Goal: Information Seeking & Learning: Find specific fact

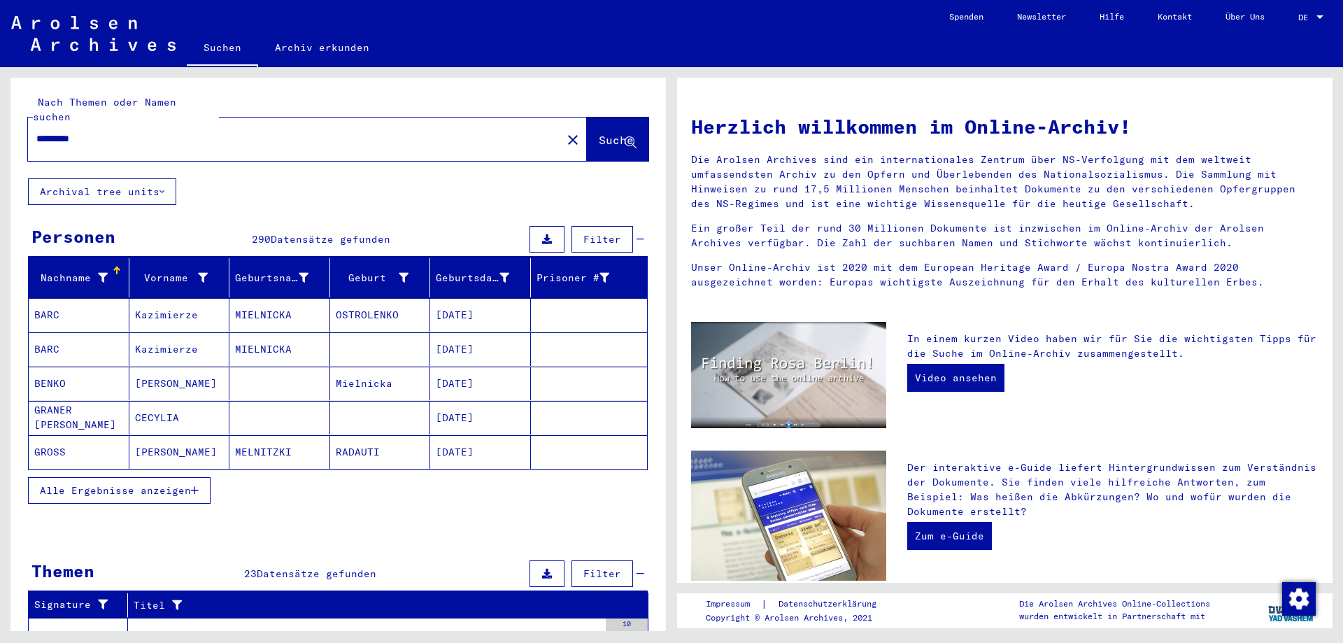
click at [127, 484] on span "Alle Ergebnisse anzeigen" at bounding box center [115, 490] width 151 height 13
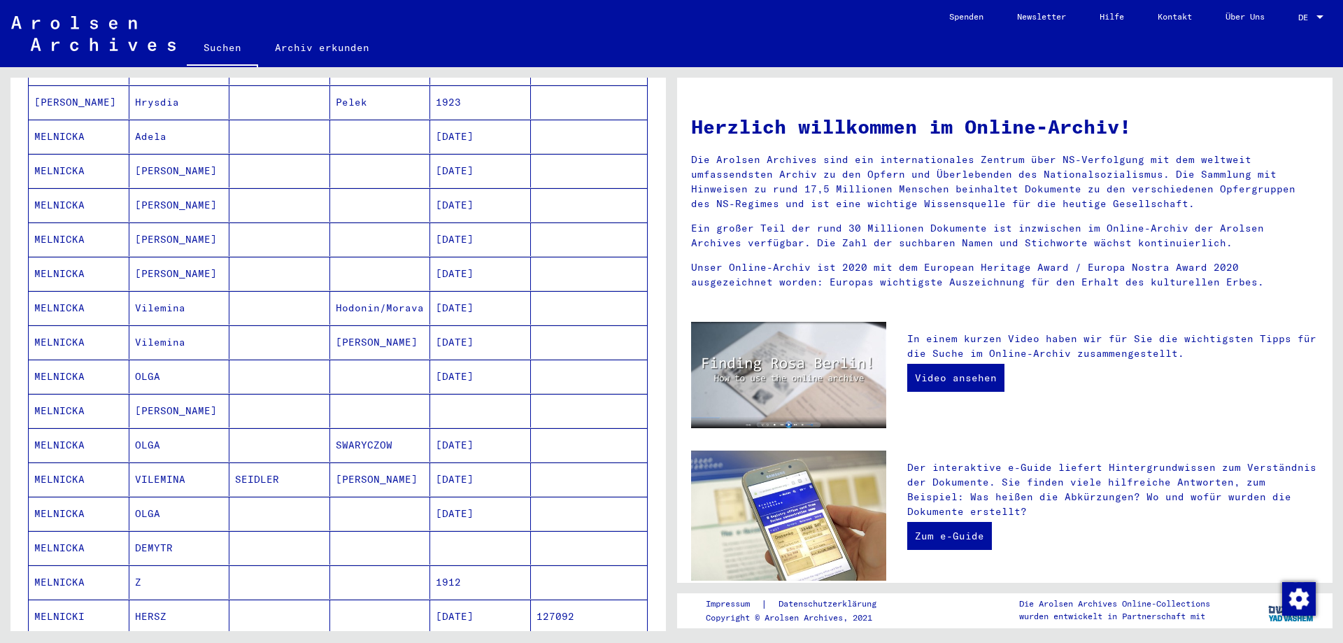
scroll to position [653, 0]
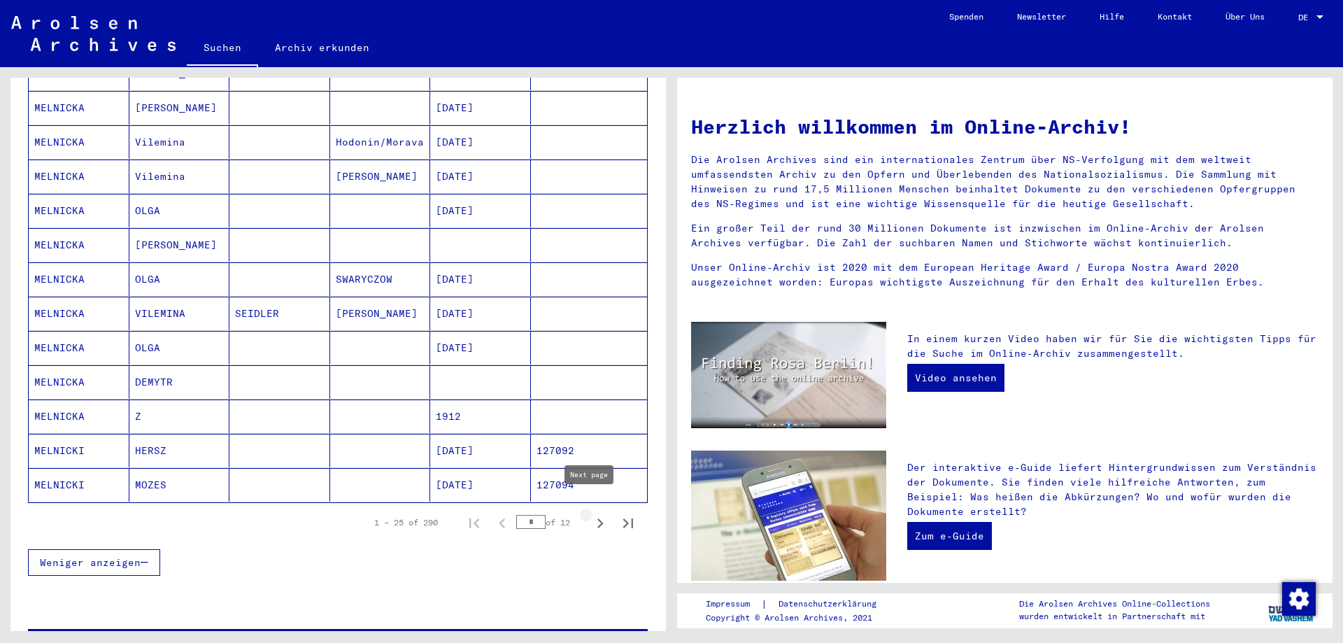
click at [591, 514] on icon "Next page" at bounding box center [601, 524] width 20 height 20
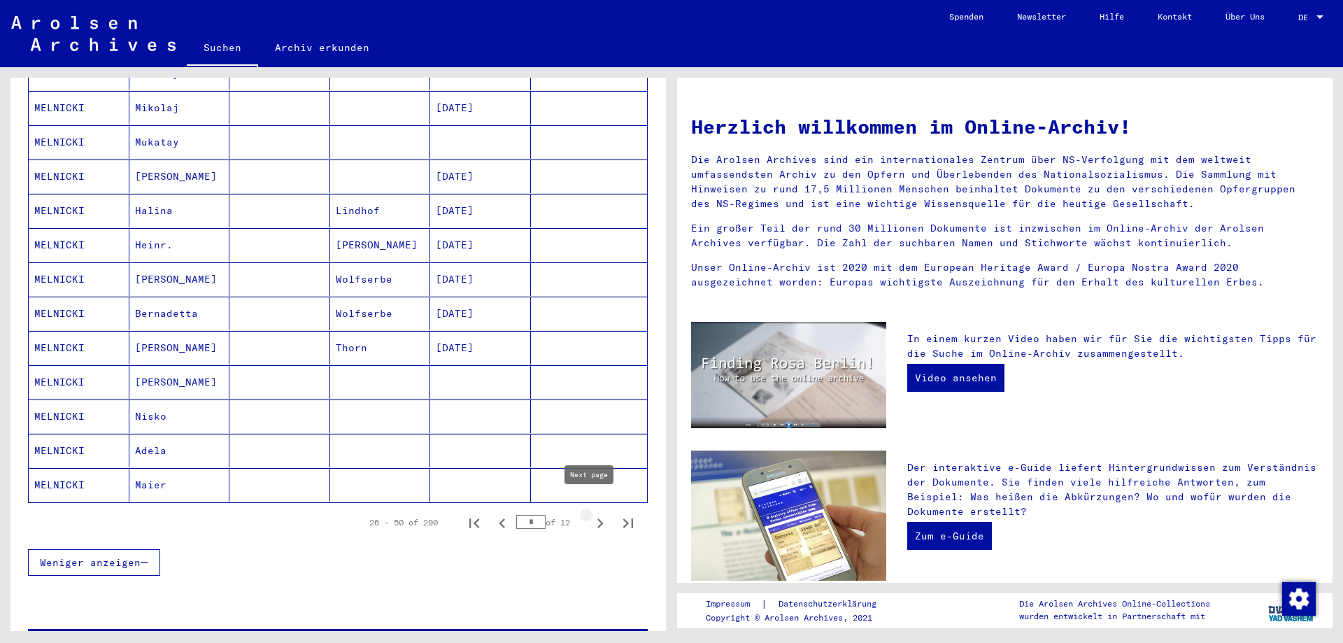
click at [591, 514] on icon "Next page" at bounding box center [601, 524] width 20 height 20
type input "*"
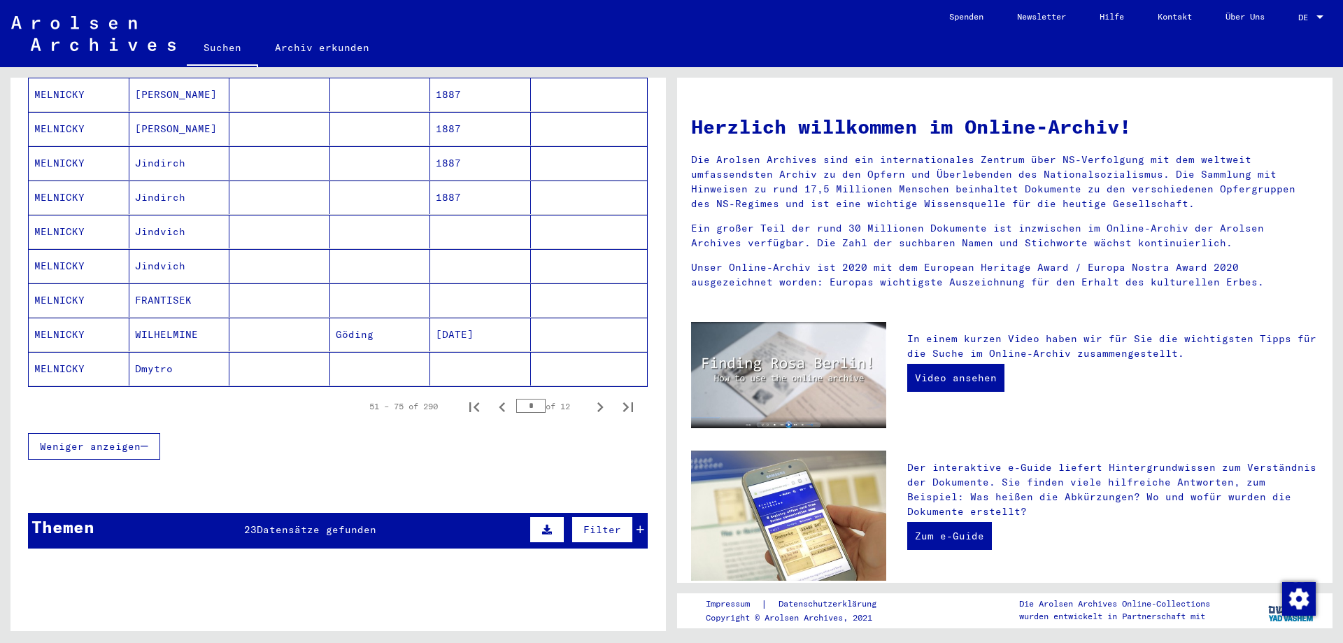
scroll to position [817, 0]
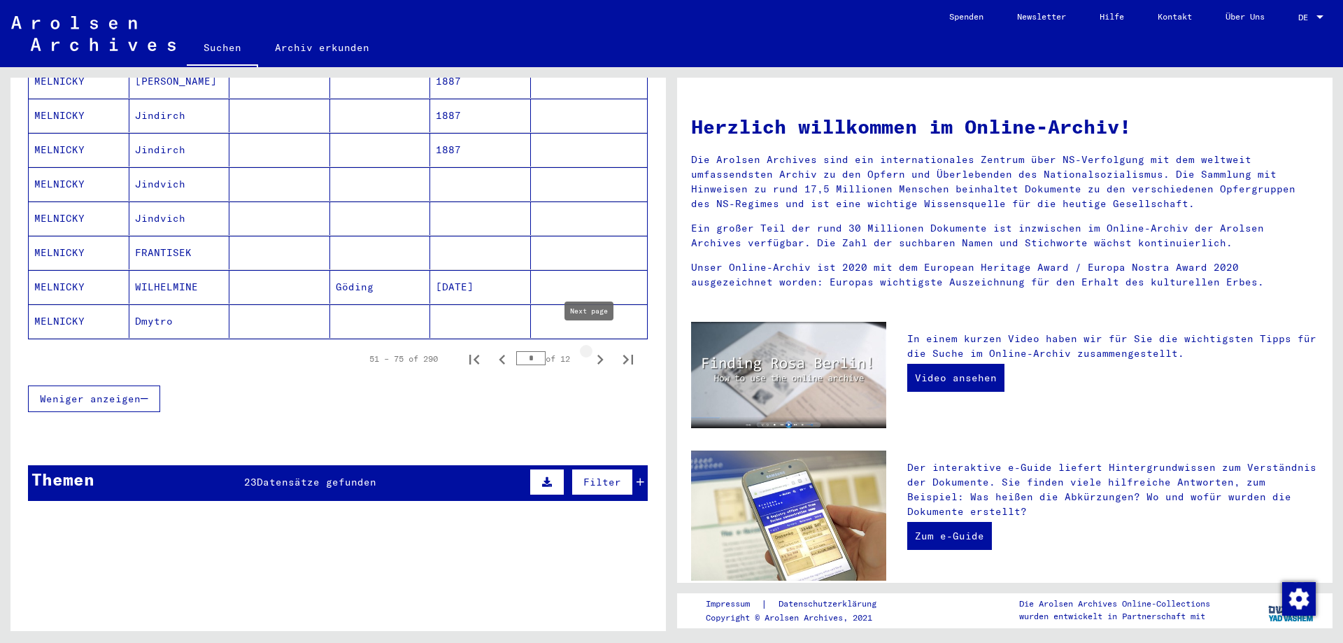
click at [593, 350] on icon "Next page" at bounding box center [601, 360] width 20 height 20
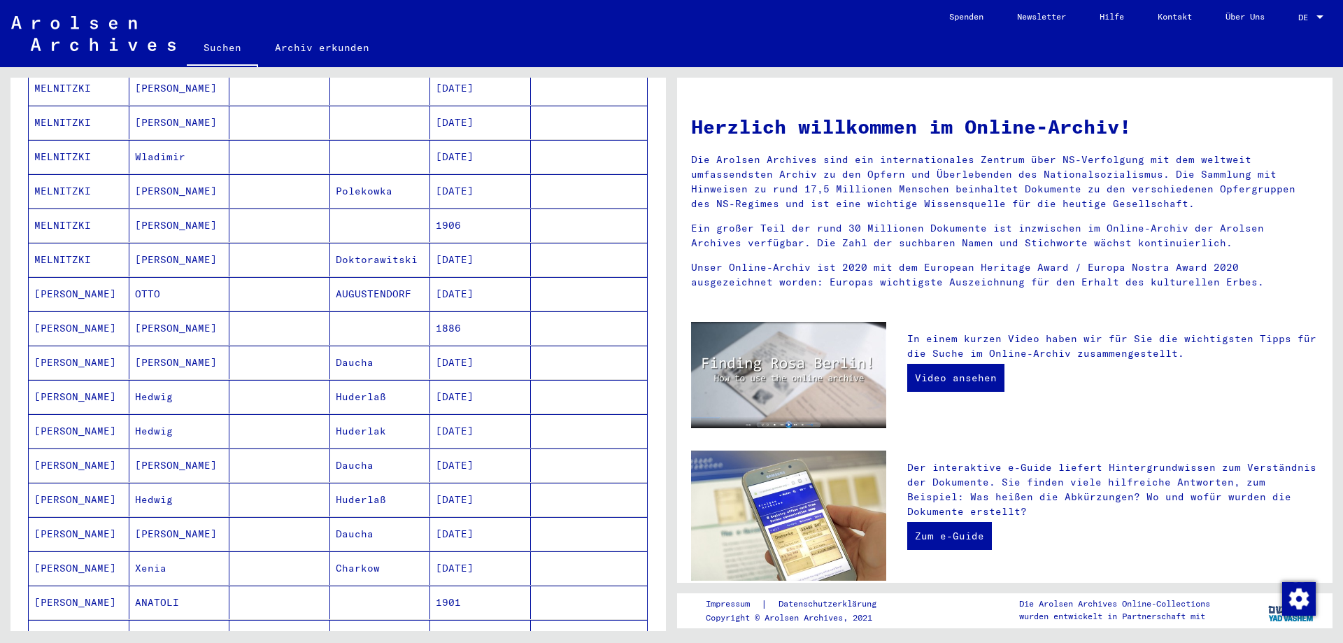
scroll to position [327, 0]
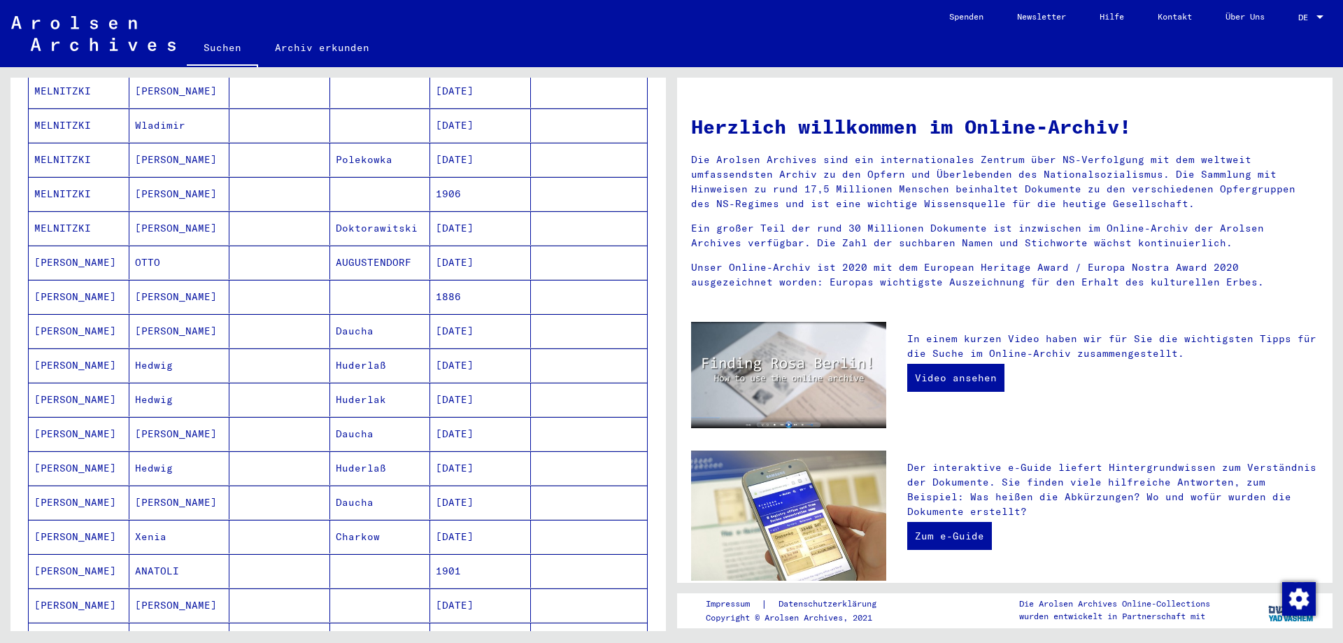
click at [59, 354] on mat-cell "[PERSON_NAME]" at bounding box center [79, 365] width 101 height 34
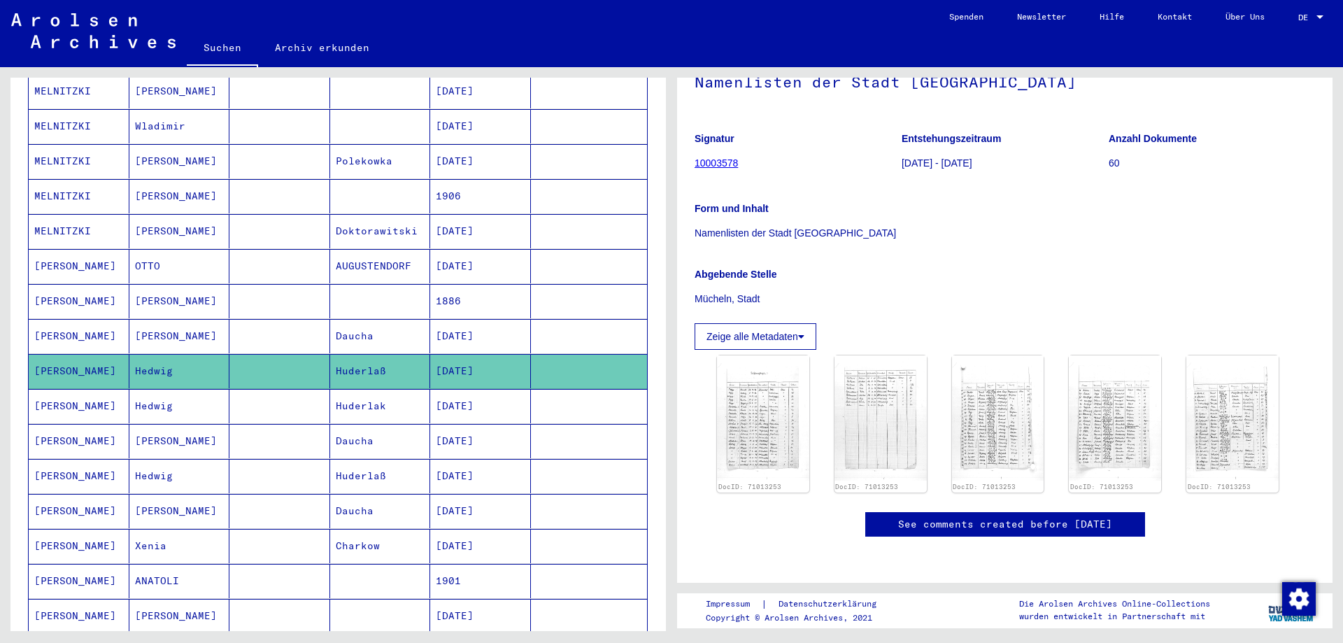
scroll to position [163, 0]
click at [73, 393] on mat-cell "[PERSON_NAME]" at bounding box center [79, 406] width 101 height 34
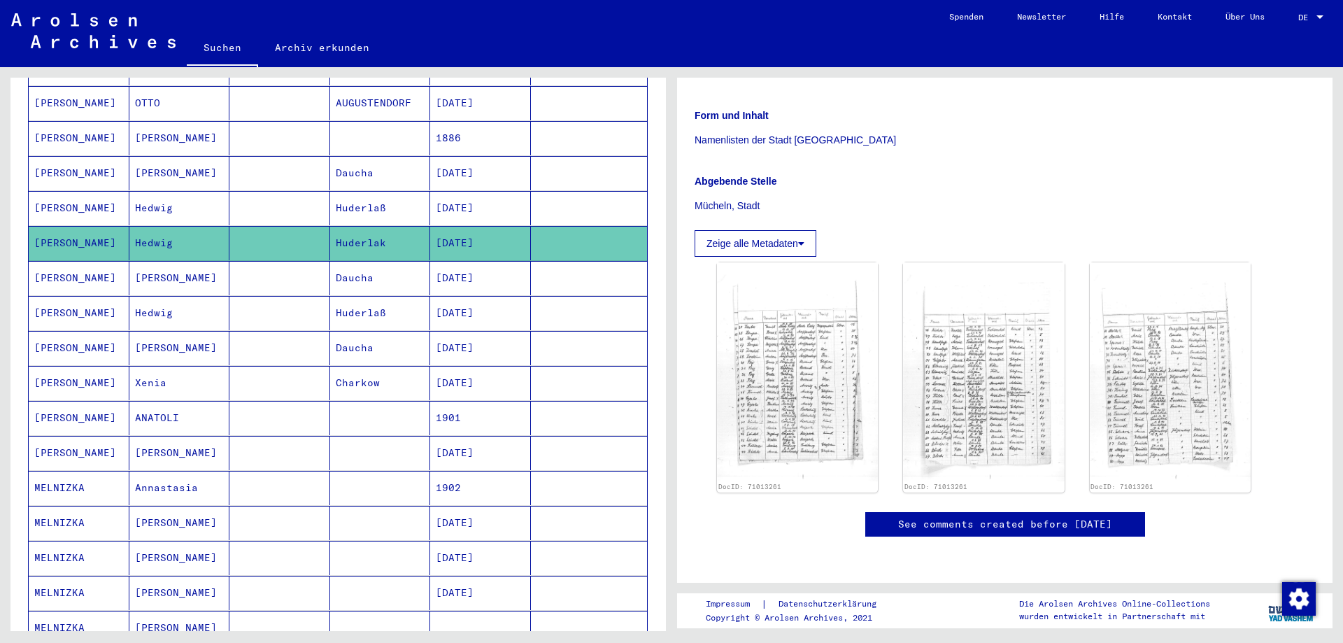
scroll to position [655, 0]
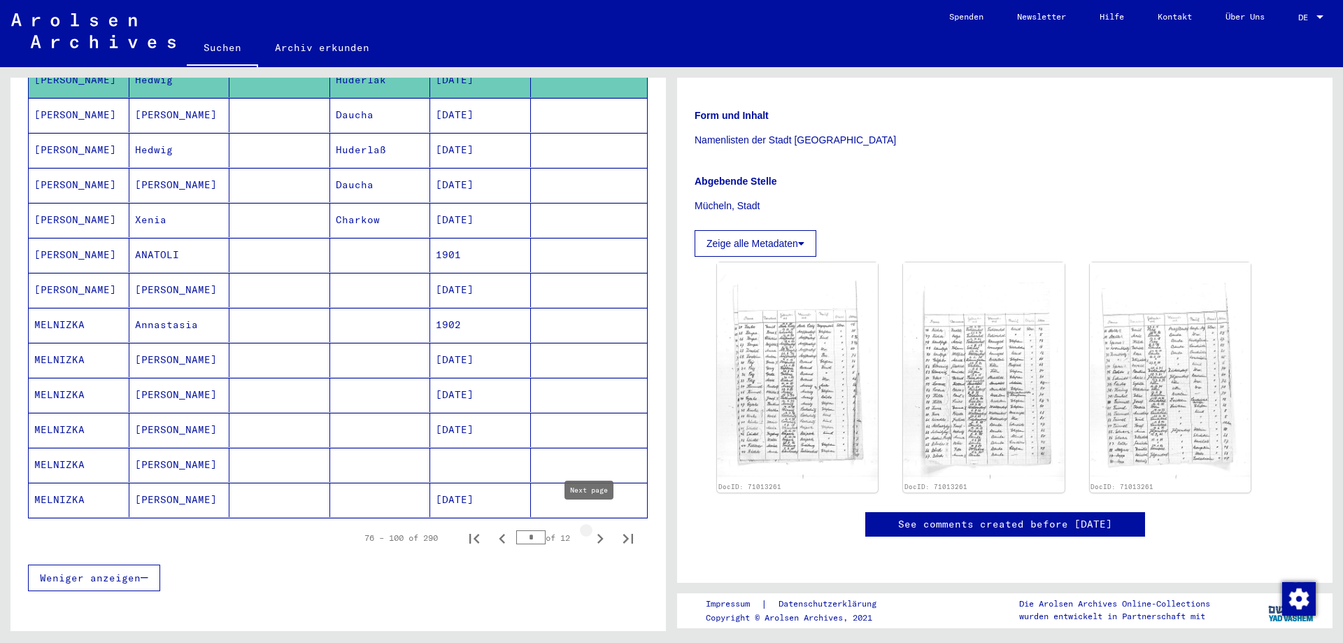
click at [591, 529] on icon "Next page" at bounding box center [601, 539] width 20 height 20
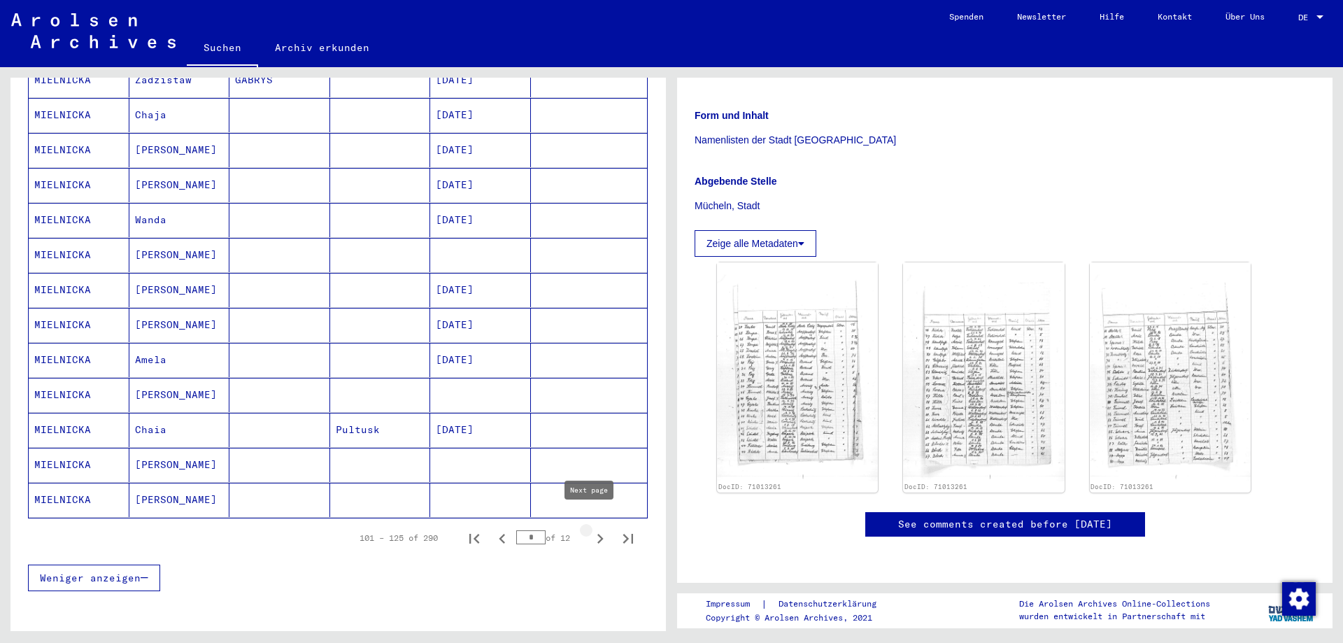
click at [592, 529] on icon "Next page" at bounding box center [601, 539] width 20 height 20
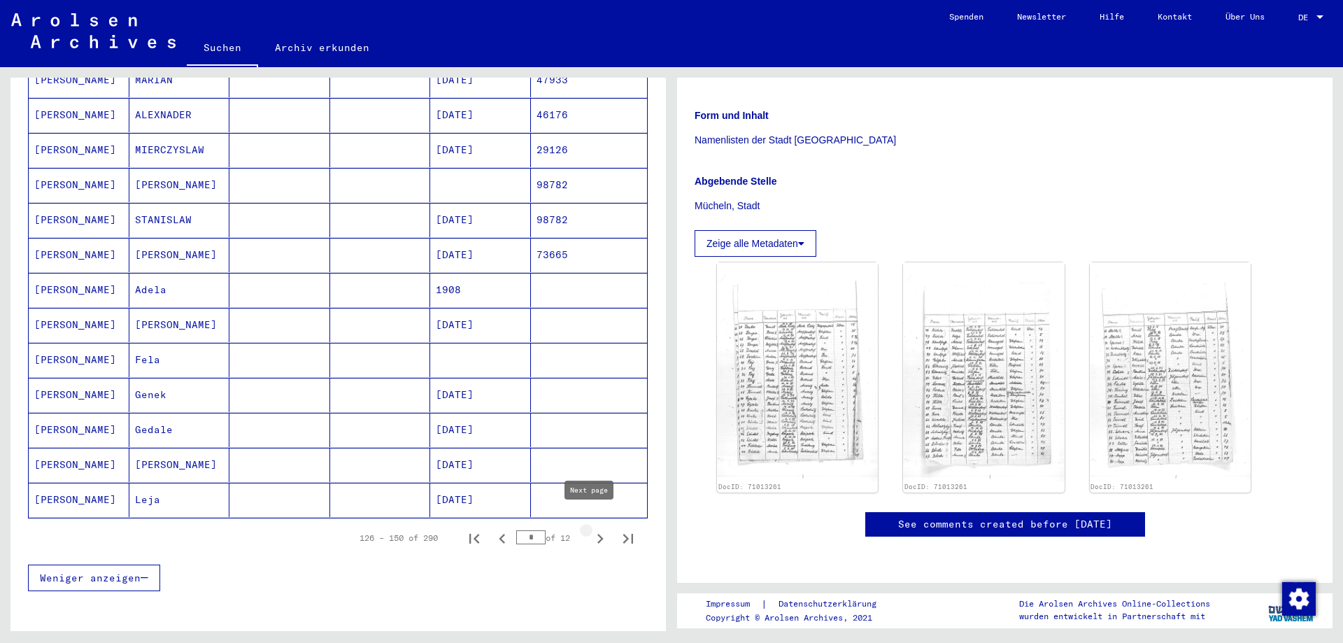
click at [591, 529] on icon "Next page" at bounding box center [601, 539] width 20 height 20
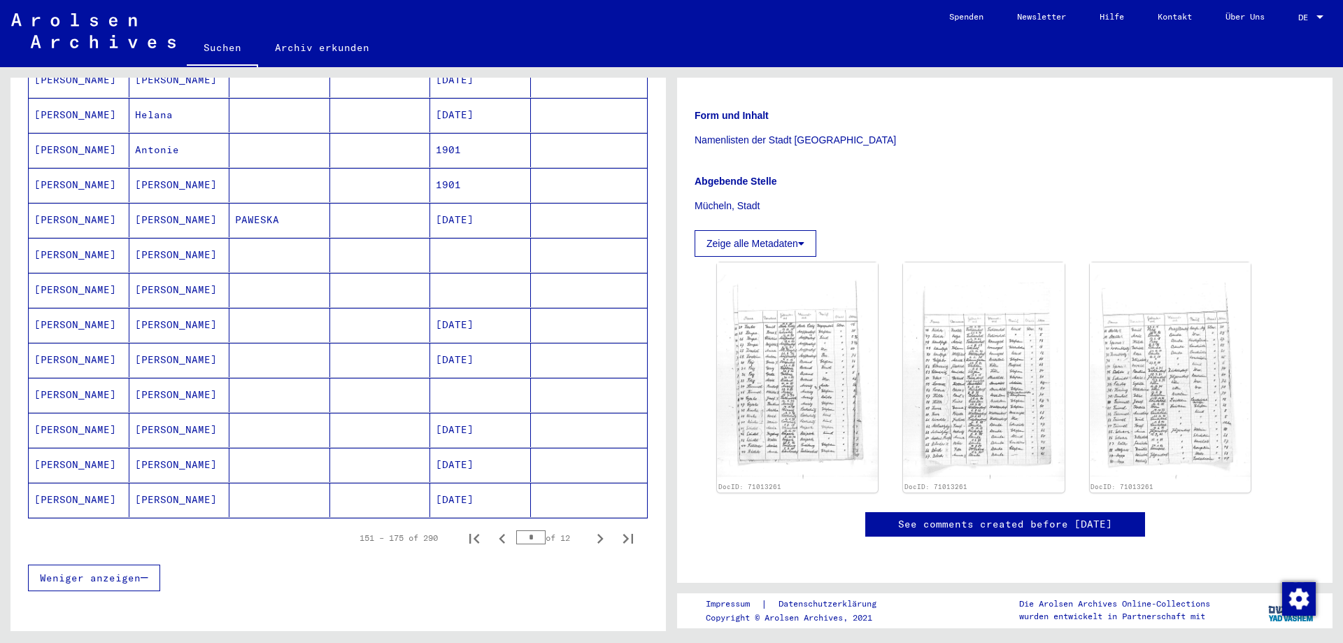
click at [60, 413] on mat-cell "[PERSON_NAME]" at bounding box center [79, 430] width 101 height 34
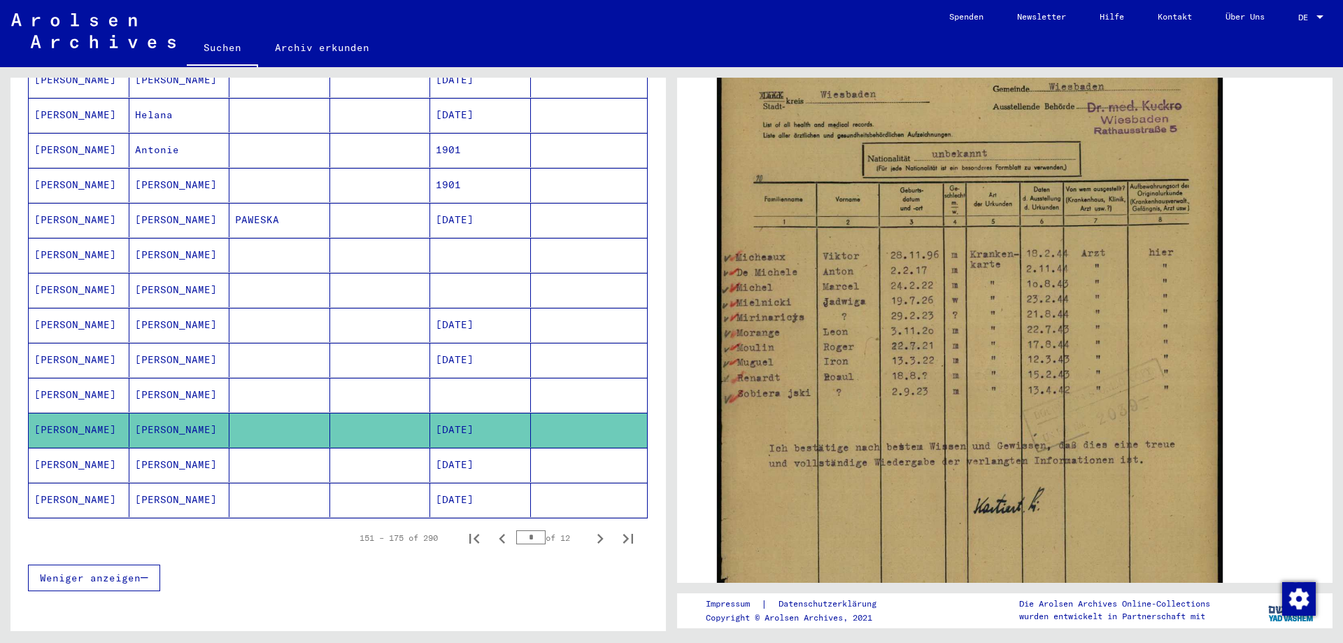
scroll to position [327, 0]
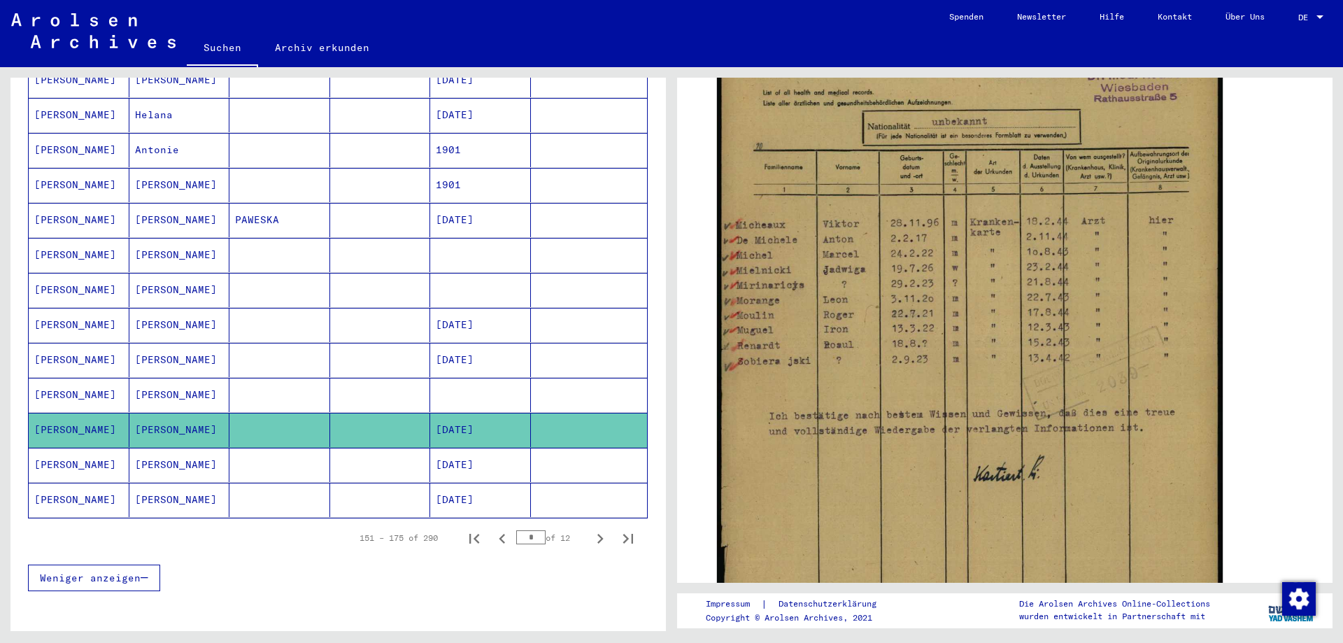
click at [76, 448] on mat-cell "[PERSON_NAME]" at bounding box center [79, 465] width 101 height 34
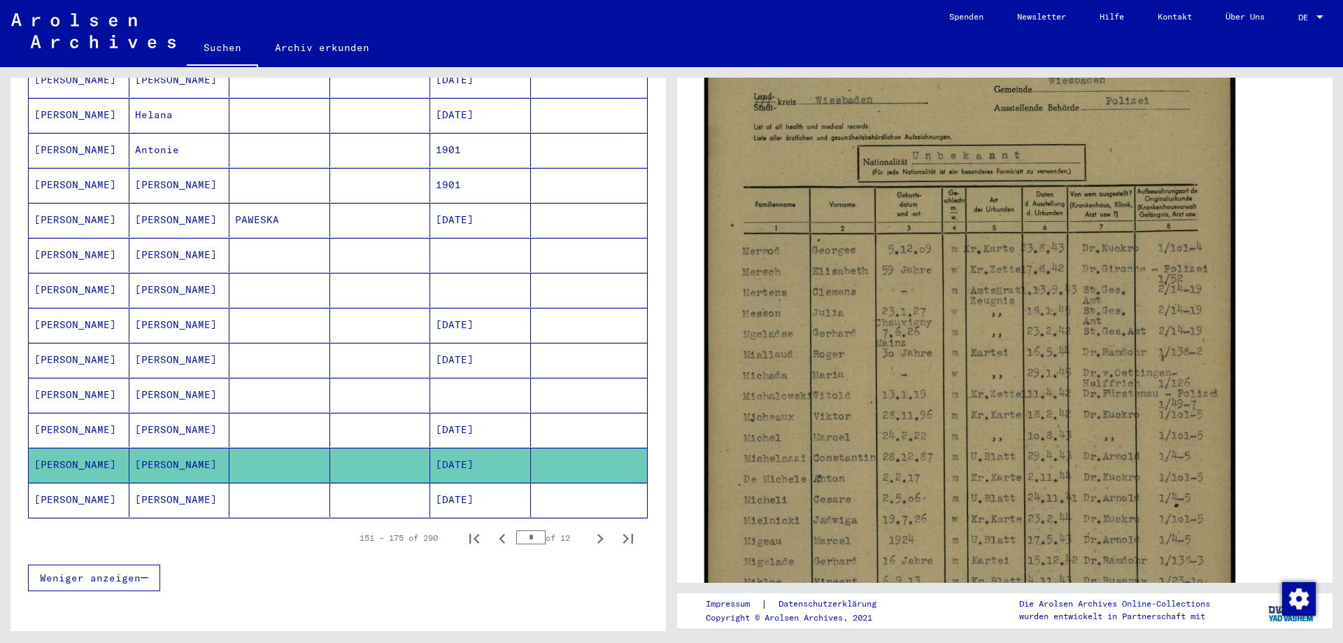
scroll to position [327, 0]
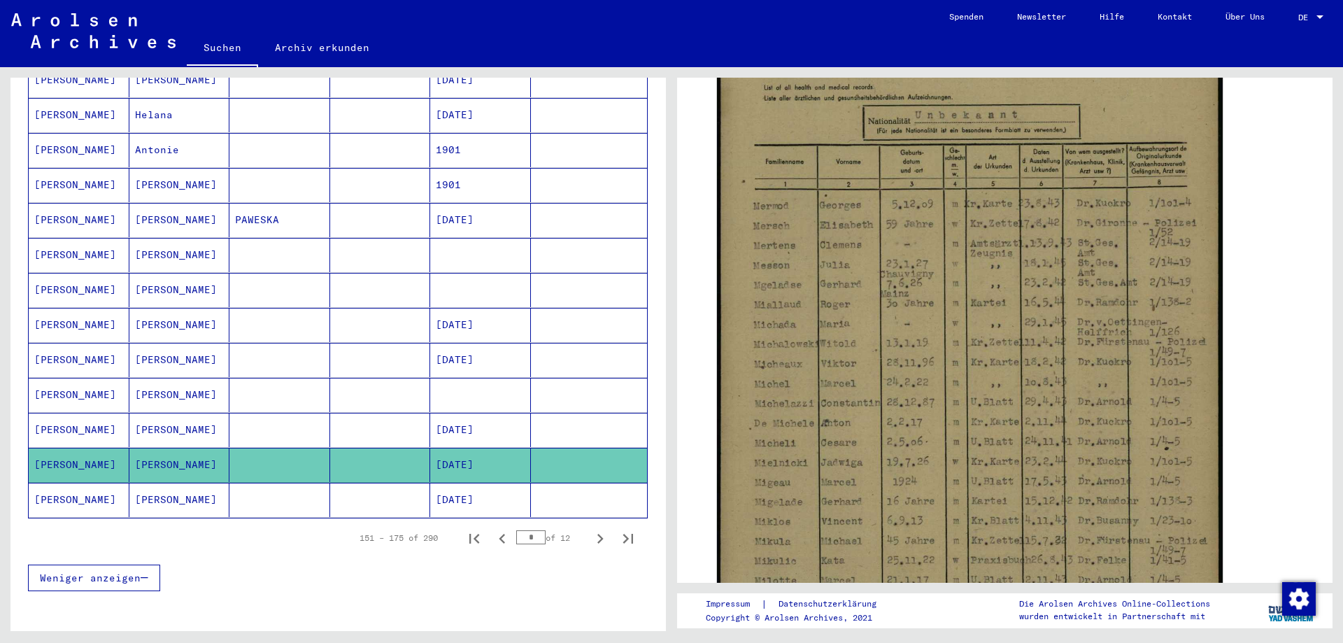
click at [488, 496] on mat-cell "[DATE]" at bounding box center [480, 500] width 101 height 34
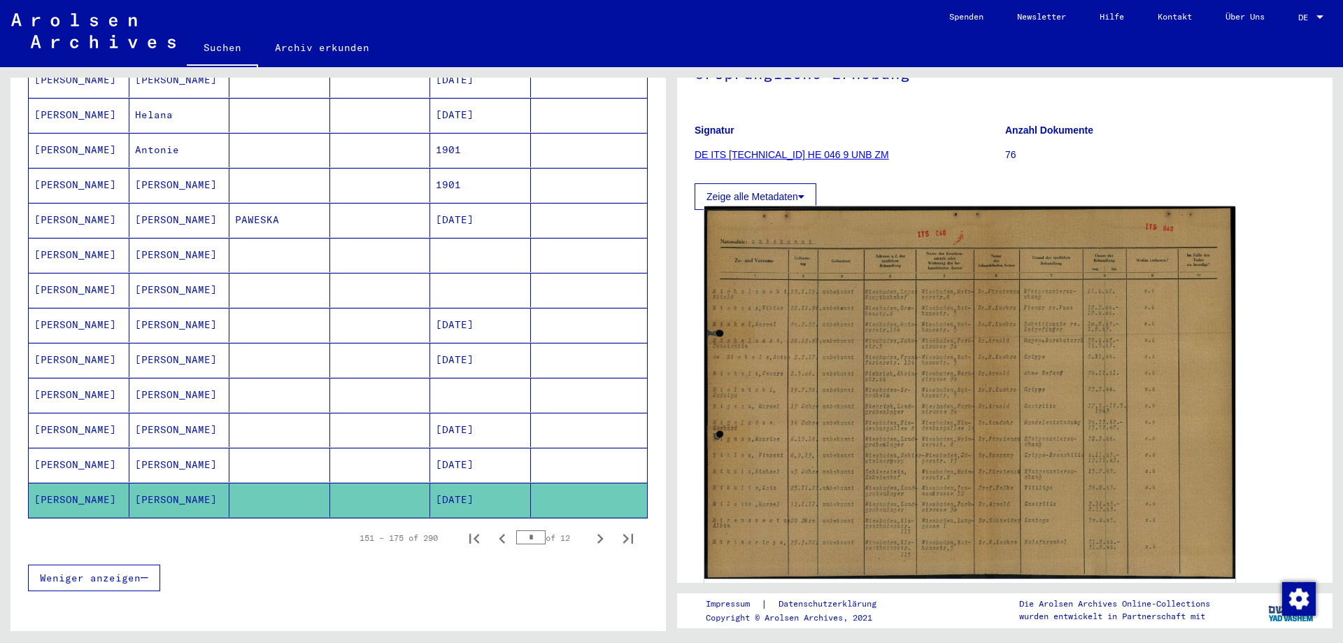
scroll to position [163, 0]
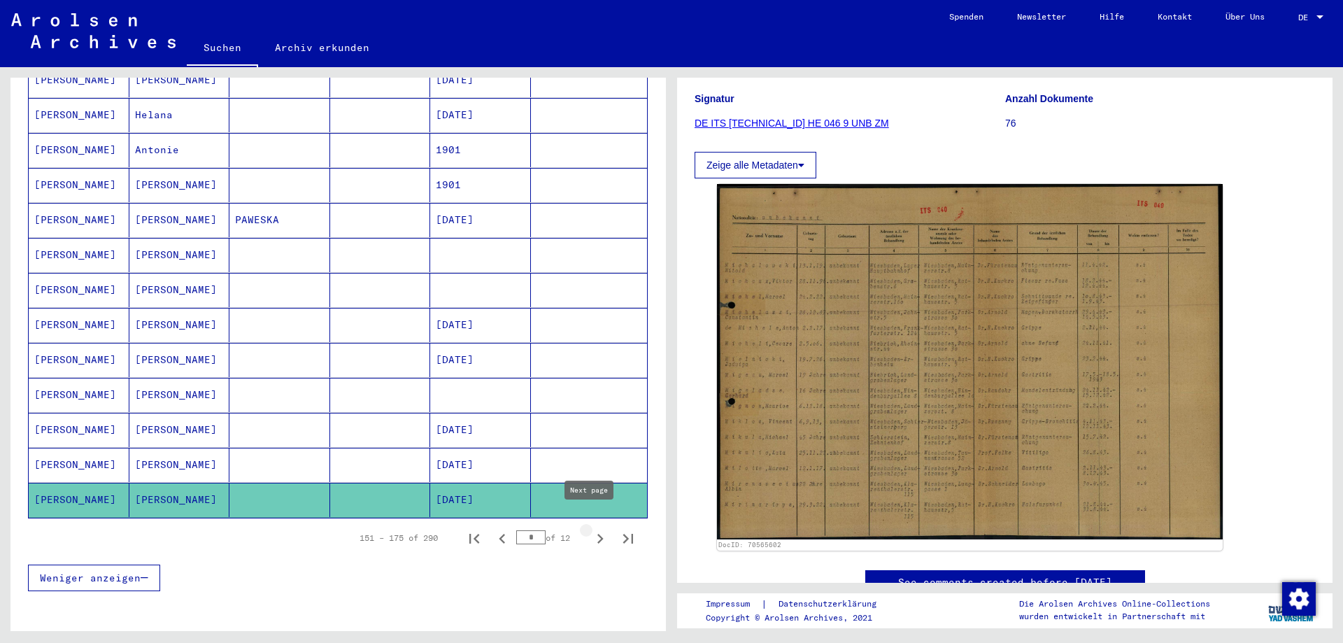
click at [591, 531] on icon "Next page" at bounding box center [601, 539] width 20 height 20
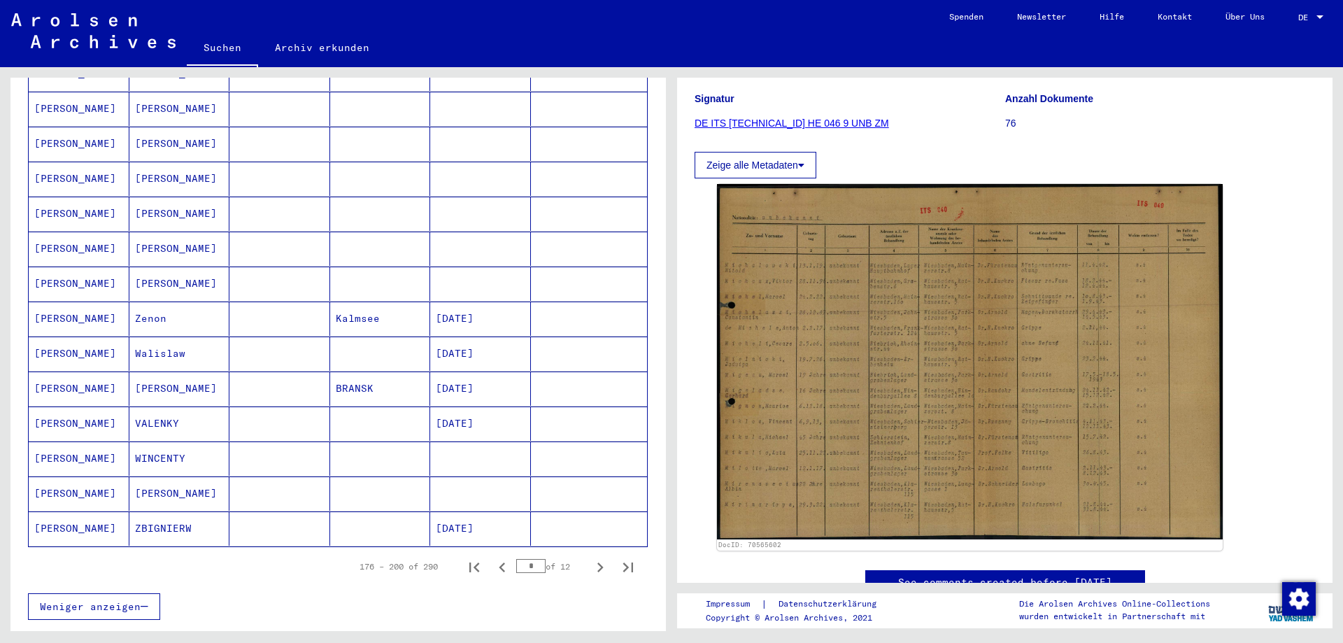
scroll to position [655, 0]
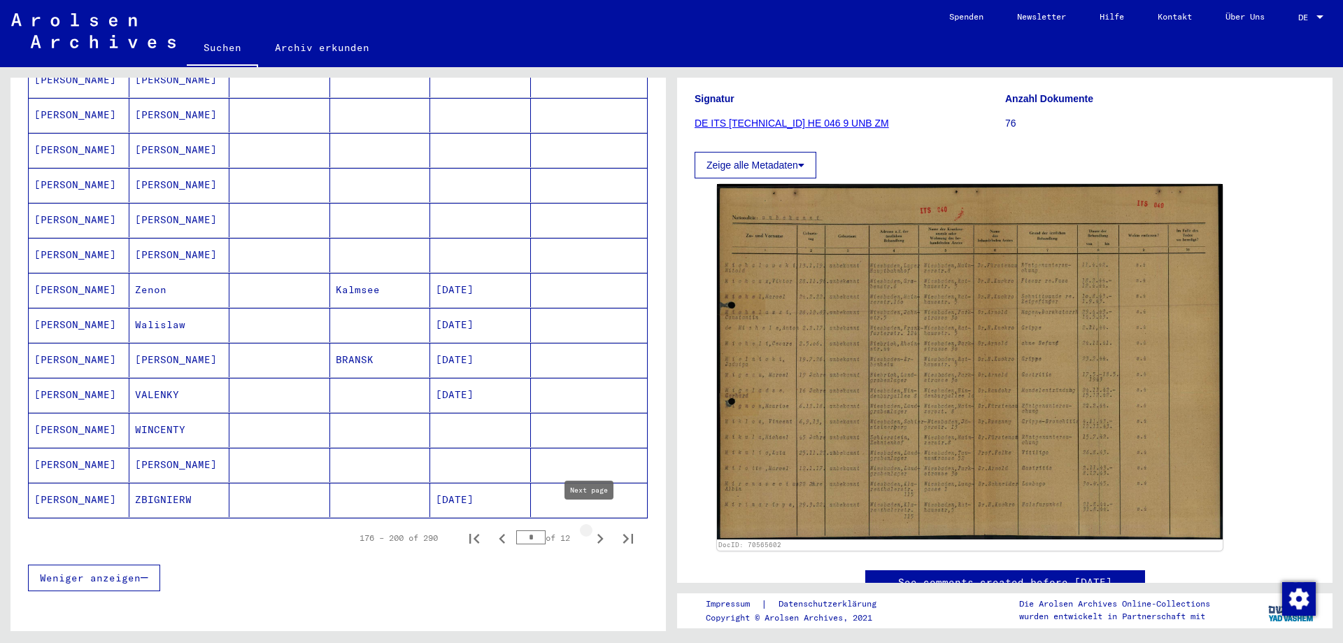
click at [591, 531] on icon "Next page" at bounding box center [601, 539] width 20 height 20
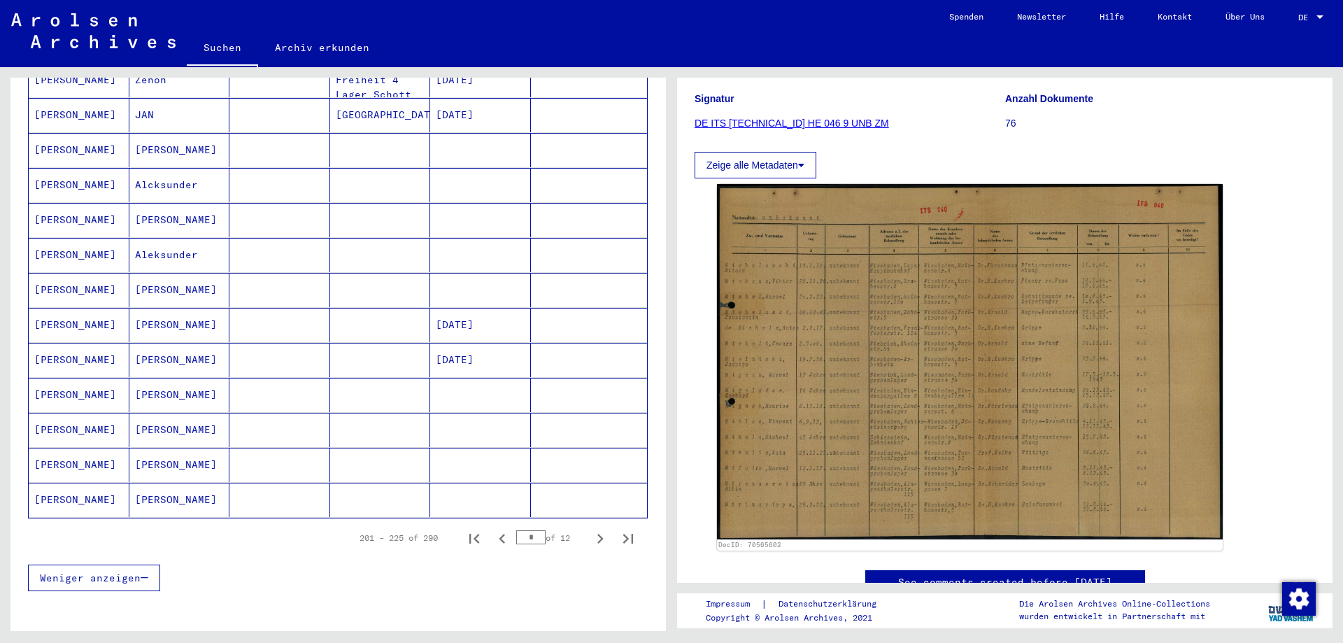
scroll to position [819, 0]
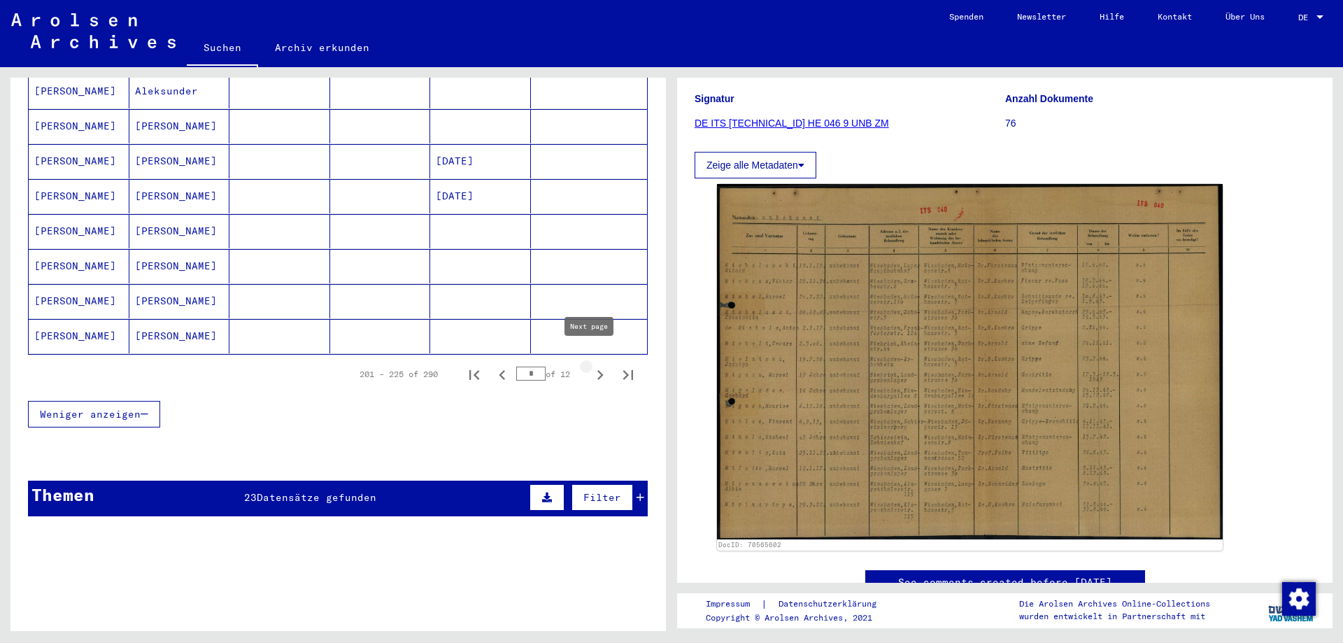
click at [591, 365] on icon "Next page" at bounding box center [601, 375] width 20 height 20
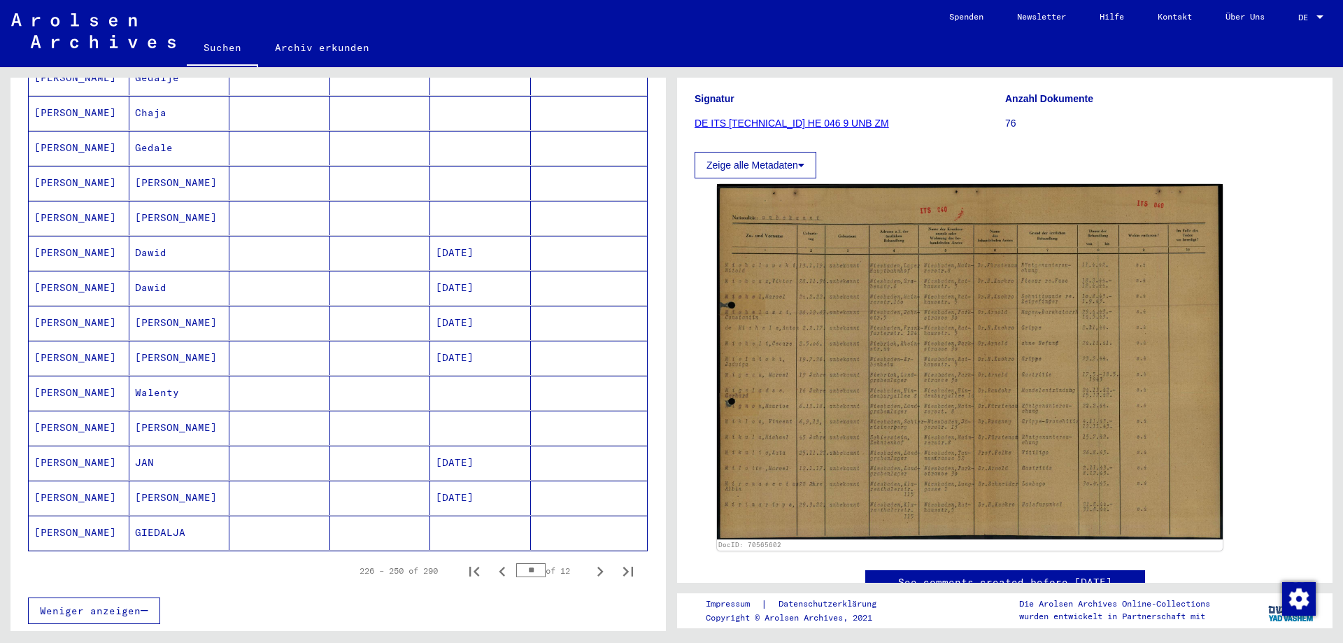
scroll to position [655, 0]
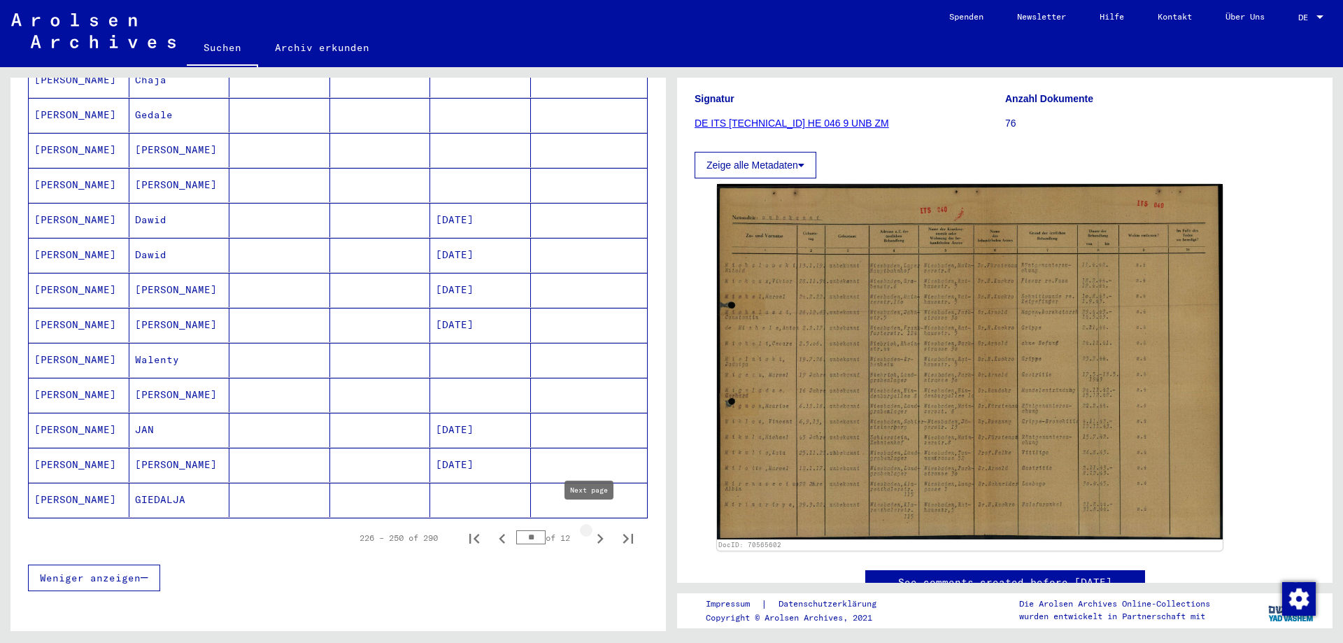
click at [591, 529] on icon "Next page" at bounding box center [601, 539] width 20 height 20
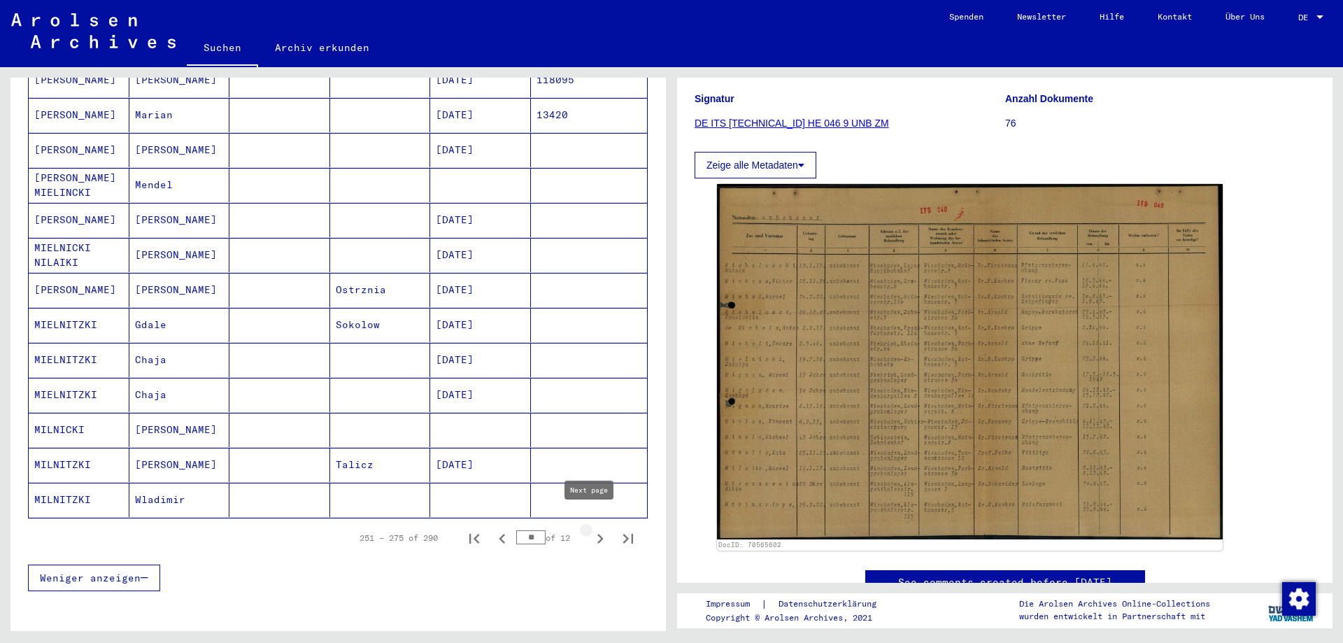
click at [598, 534] on icon "Next page" at bounding box center [601, 539] width 6 height 10
type input "**"
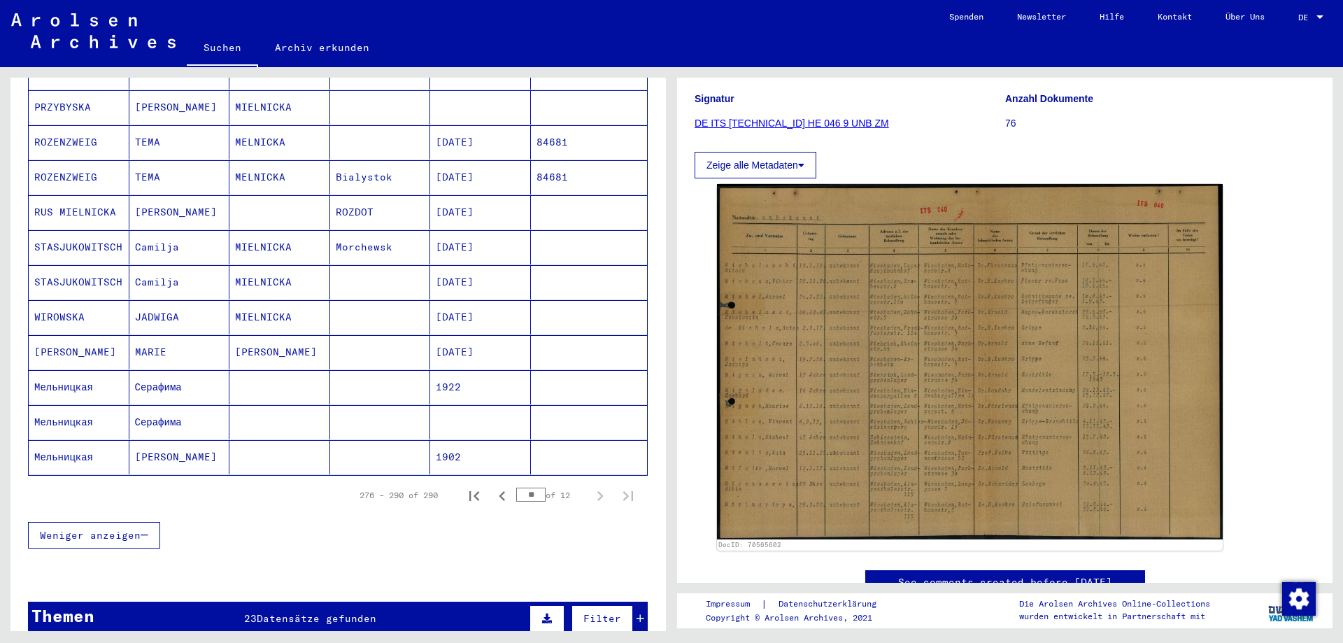
scroll to position [492, 0]
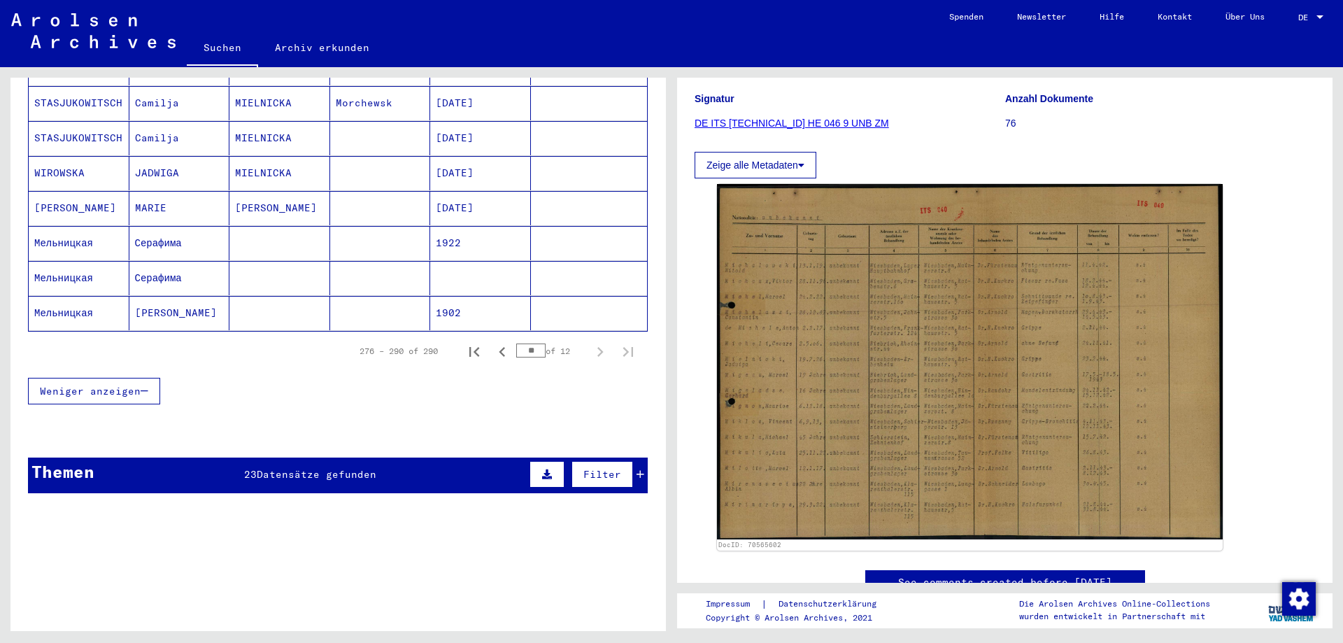
click at [310, 468] on span "Datensätze gefunden" at bounding box center [317, 474] width 120 height 13
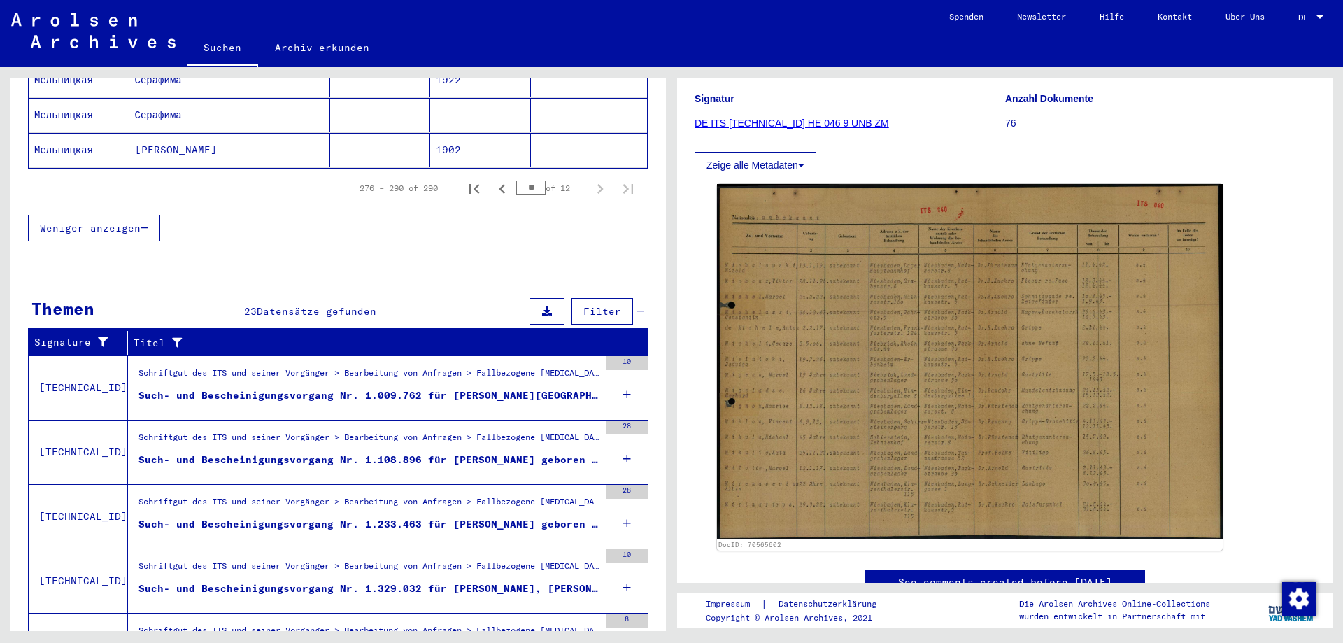
scroll to position [728, 0]
